Goal: Information Seeking & Learning: Find specific fact

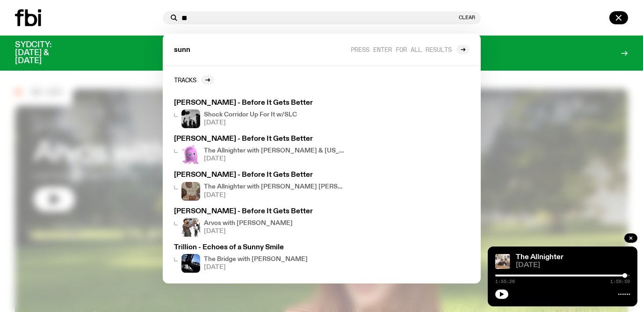
type input "*"
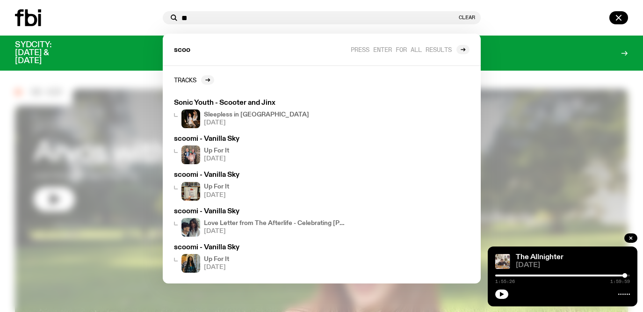
type input "*"
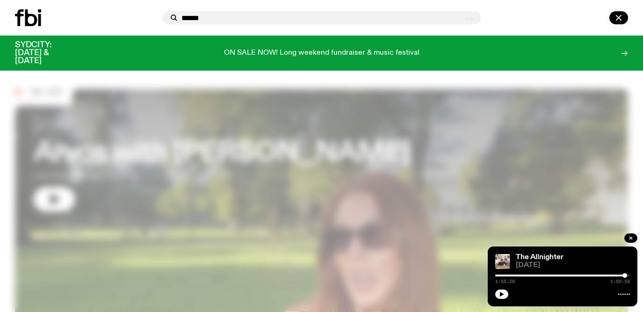
type input "******"
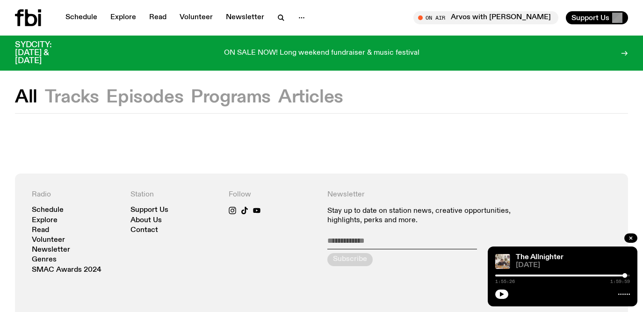
click at [67, 100] on button "Tracks" at bounding box center [72, 97] width 54 height 17
